Goal: Navigation & Orientation: Find specific page/section

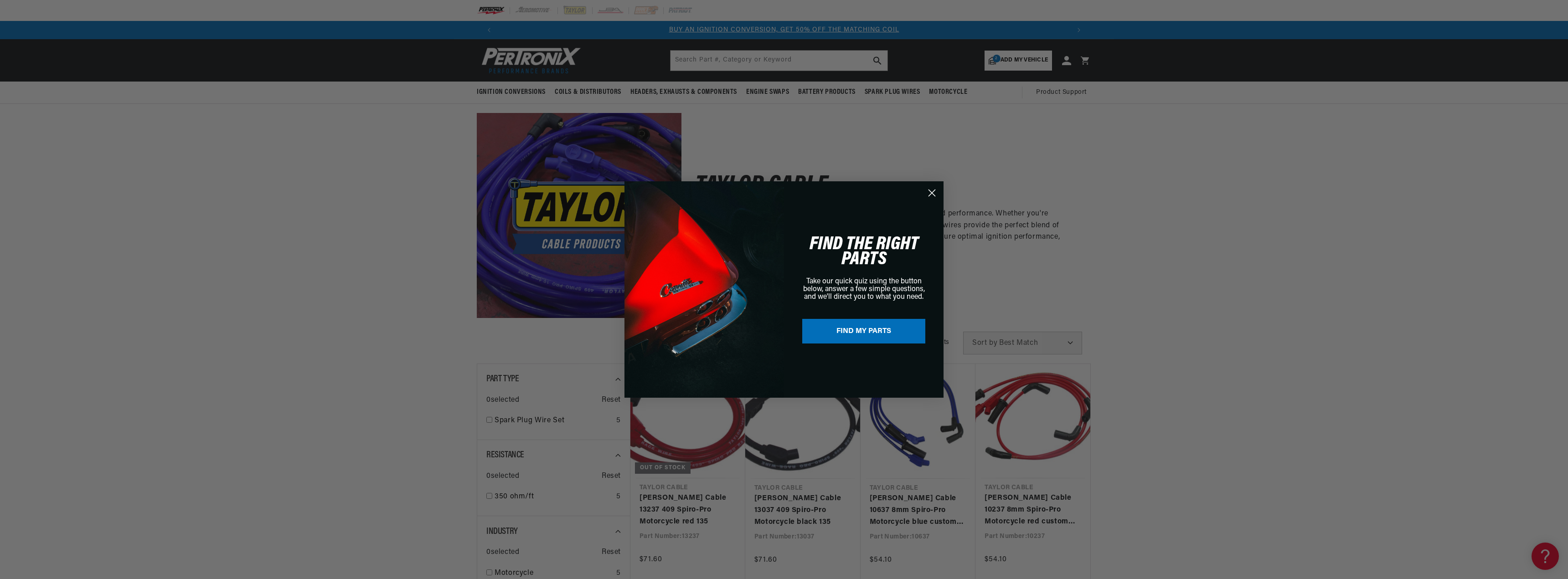
click at [931, 194] on icon "Close dialog" at bounding box center [932, 193] width 6 height 6
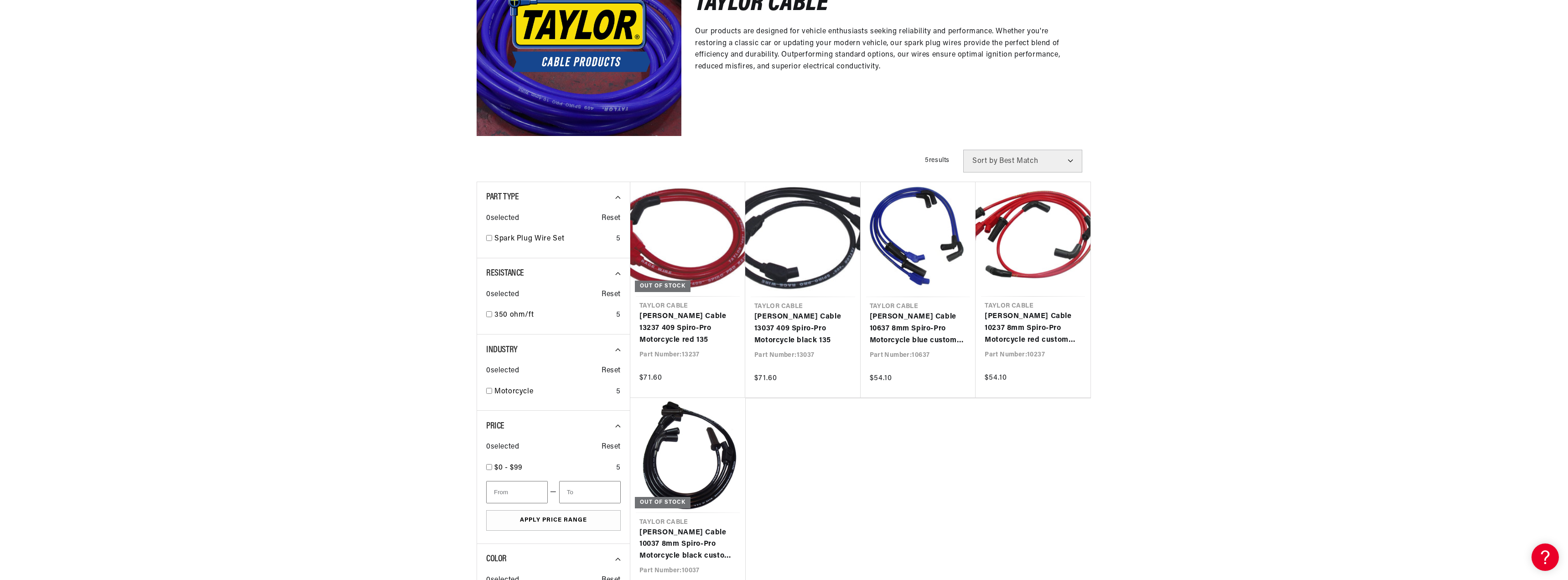
drag, startPoint x: 394, startPoint y: 345, endPoint x: 345, endPoint y: 324, distance: 53.3
click at [345, 324] on div at bounding box center [784, 461] width 1568 height 624
